Goal: Navigation & Orientation: Find specific page/section

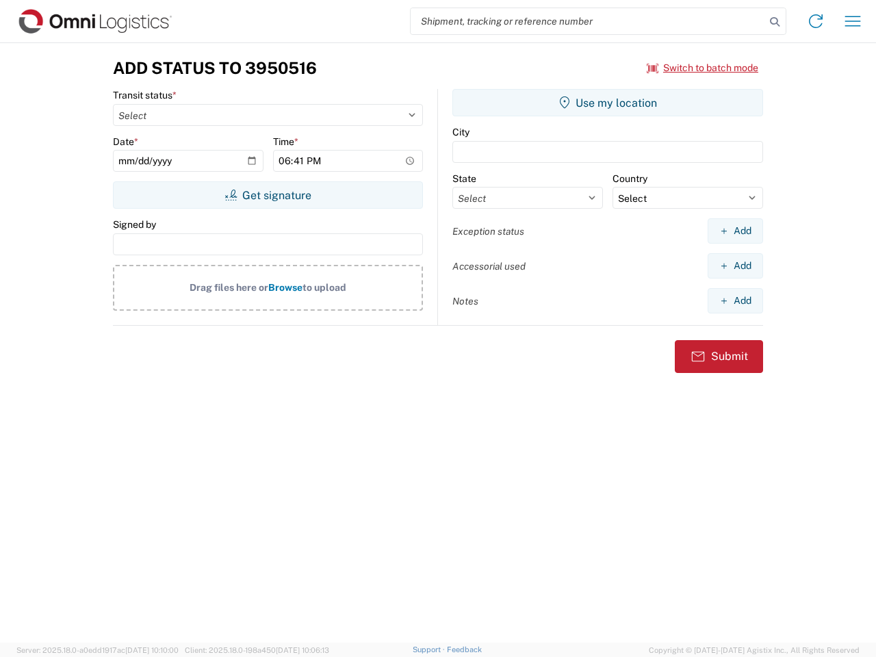
click at [588, 21] on input "search" at bounding box center [588, 21] width 355 height 26
click at [775, 22] on icon at bounding box center [774, 21] width 19 height 19
click at [816, 21] on icon at bounding box center [816, 21] width 22 height 22
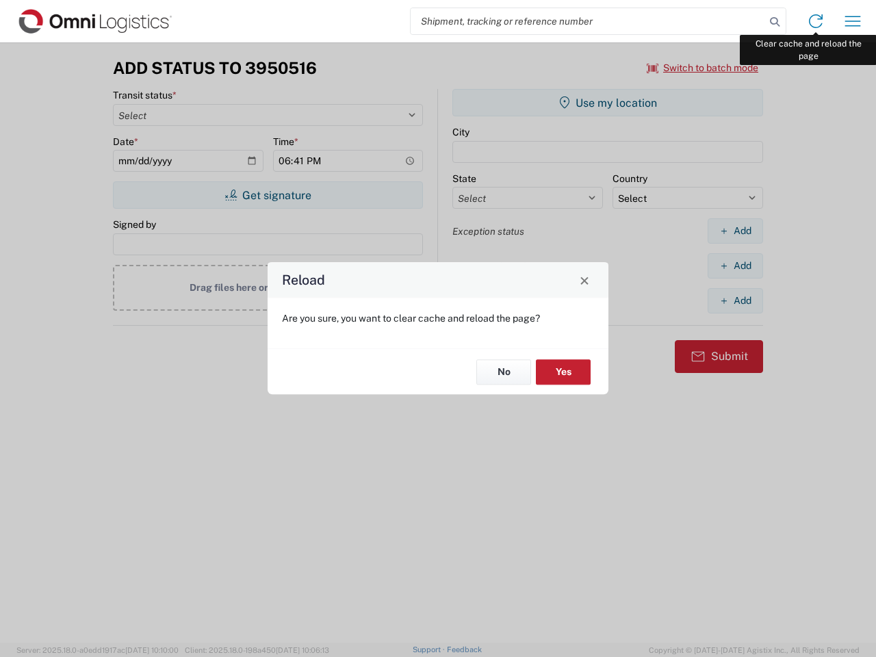
click at [853, 21] on div "Reload Are you sure, you want to clear cache and reload the page? No Yes" at bounding box center [438, 328] width 876 height 657
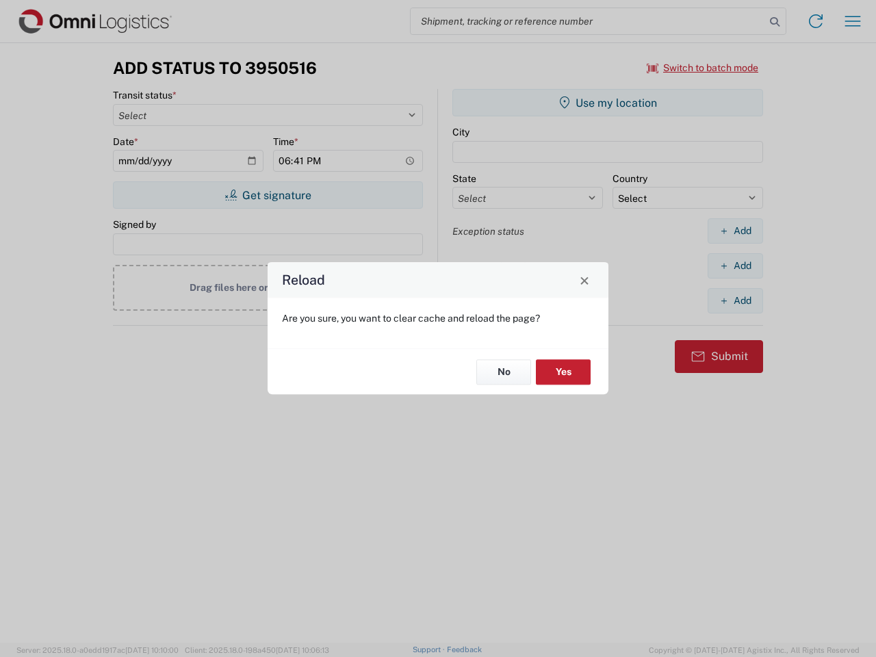
click at [703, 68] on div "Reload Are you sure, you want to clear cache and reload the page? No Yes" at bounding box center [438, 328] width 876 height 657
click at [268, 195] on div "Reload Are you sure, you want to clear cache and reload the page? No Yes" at bounding box center [438, 328] width 876 height 657
click at [608, 103] on div "Reload Are you sure, you want to clear cache and reload the page? No Yes" at bounding box center [438, 328] width 876 height 657
click at [735, 231] on div "Reload Are you sure, you want to clear cache and reload the page? No Yes" at bounding box center [438, 328] width 876 height 657
click at [735, 266] on div "Reload Are you sure, you want to clear cache and reload the page? No Yes" at bounding box center [438, 328] width 876 height 657
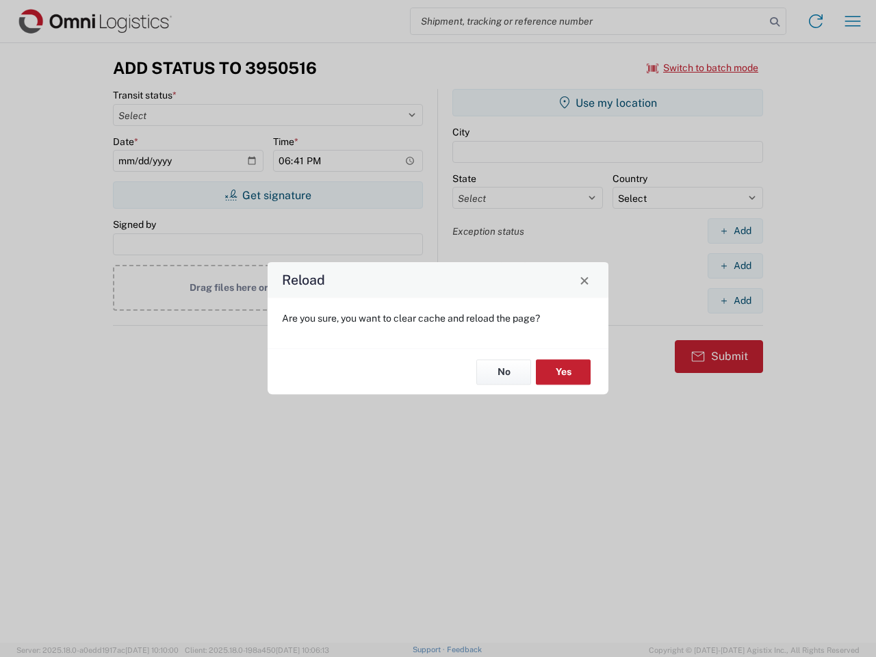
click at [735, 301] on div "Reload Are you sure, you want to clear cache and reload the page? No Yes" at bounding box center [438, 328] width 876 height 657
